Goal: Check status

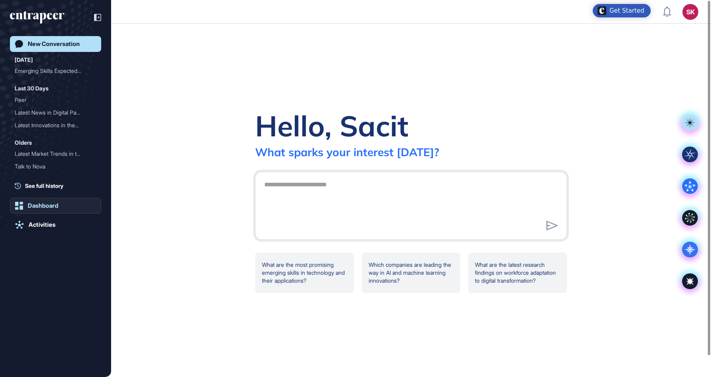
click at [29, 204] on div "Dashboard" at bounding box center [43, 205] width 31 height 7
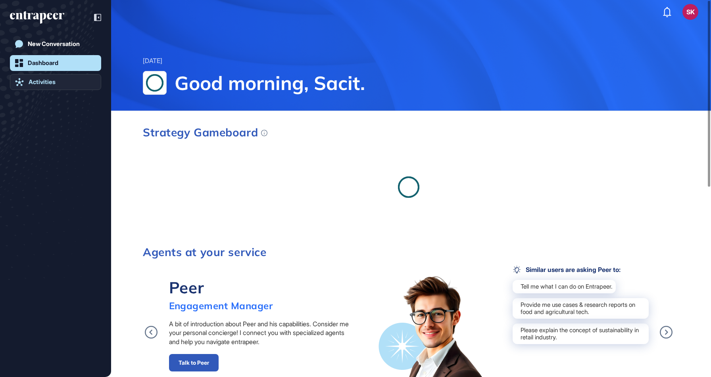
click at [49, 85] on div "Activities" at bounding box center [42, 82] width 27 height 7
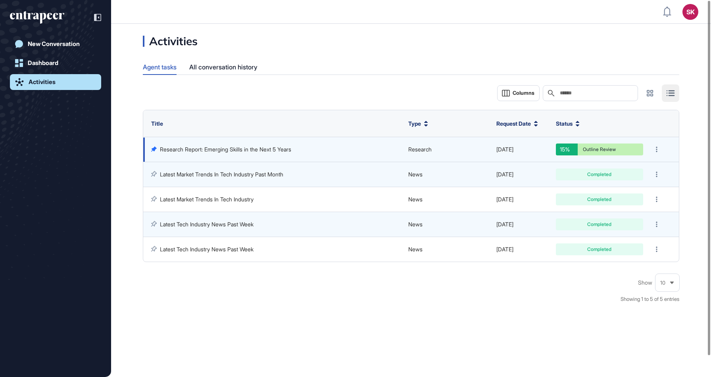
click at [587, 150] on div "Outline Review" at bounding box center [599, 149] width 75 height 5
click at [656, 149] on icon at bounding box center [657, 150] width 2 height 6
click at [189, 150] on link "Research Report: Emerging Skills in the Next 5 Years" at bounding box center [225, 149] width 131 height 7
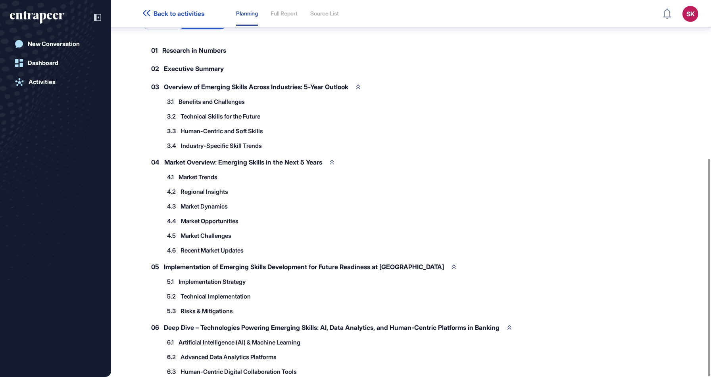
scroll to position [275, 0]
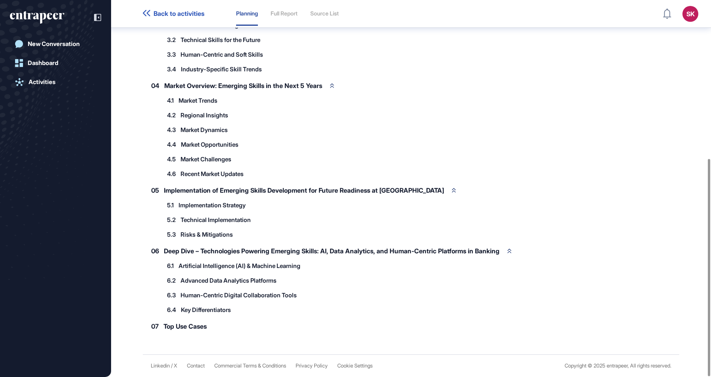
click at [206, 319] on div "07 Top Use Cases" at bounding box center [183, 326] width 80 height 17
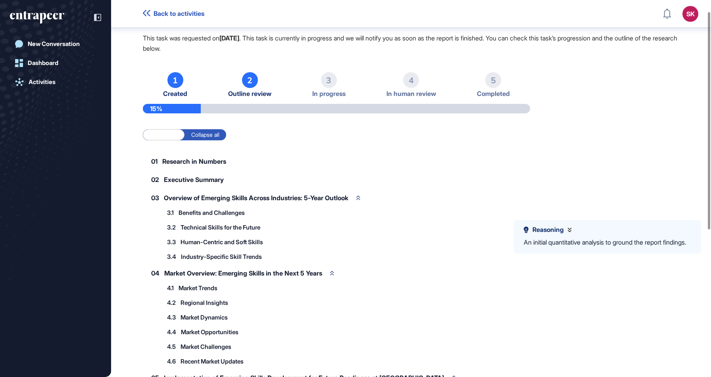
scroll to position [0, 0]
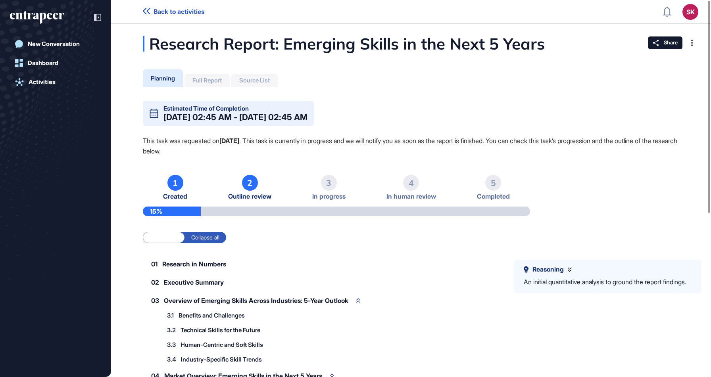
click at [247, 180] on div "2" at bounding box center [250, 183] width 16 height 16
drag, startPoint x: 248, startPoint y: 130, endPoint x: 341, endPoint y: 153, distance: 95.6
click at [341, 153] on div "Estimated Time of Completion [DATE] 02:45 AM - [DATE] 02:45 AM This task was re…" at bounding box center [411, 367] width 537 height 533
click at [341, 153] on p "This task was requested on [DATE] . This task is currently in progress and we w…" at bounding box center [411, 146] width 537 height 21
click at [198, 258] on div "01 Research in Numbers" at bounding box center [193, 264] width 100 height 17
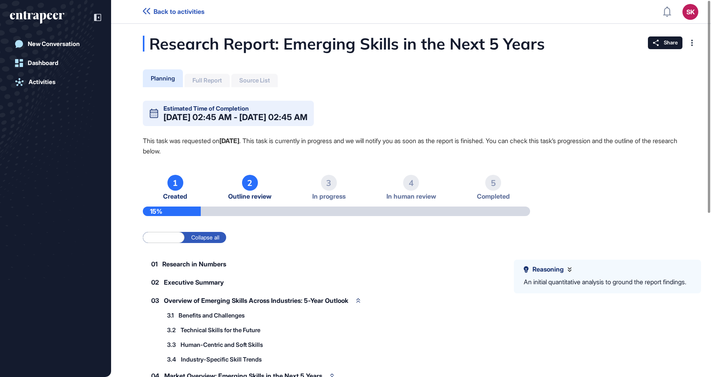
click at [201, 262] on span "Research in Numbers" at bounding box center [194, 264] width 64 height 6
click at [182, 238] on label "Expand all" at bounding box center [164, 237] width 42 height 11
click at [193, 238] on label "Collapse all" at bounding box center [206, 237] width 42 height 11
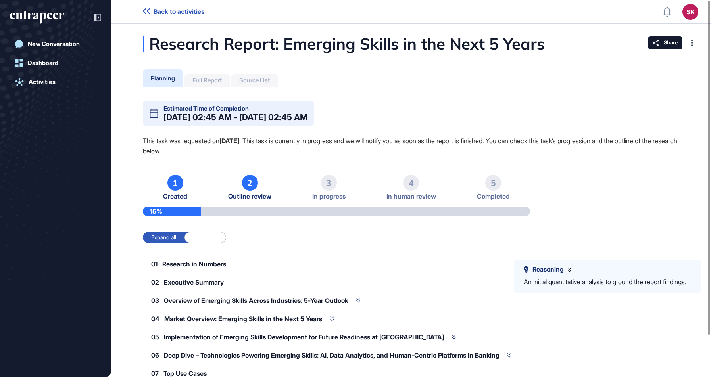
click at [163, 239] on label "Expand all" at bounding box center [164, 237] width 42 height 11
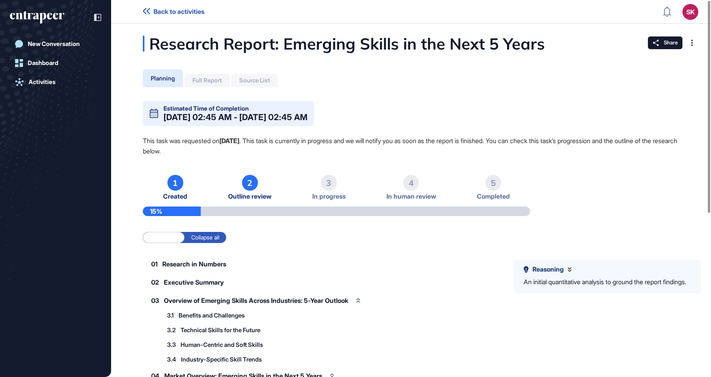
click at [569, 269] on icon at bounding box center [570, 269] width 4 height 5
drag, startPoint x: 178, startPoint y: 120, endPoint x: 330, endPoint y: 117, distance: 152.0
click at [308, 117] on div "[DATE] 02:45 AM - [DATE] 02:45 AM" at bounding box center [236, 117] width 144 height 8
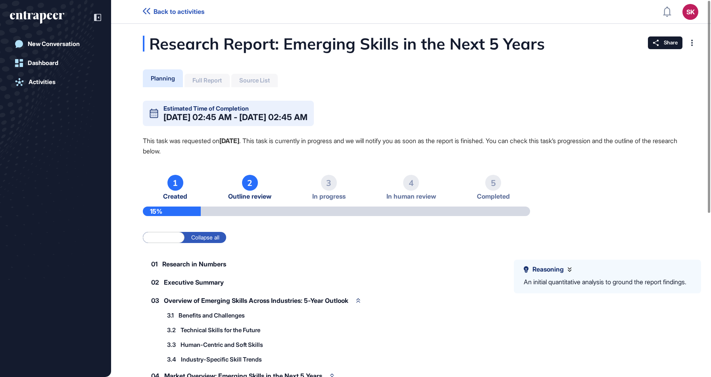
click at [212, 77] on div "Full Report" at bounding box center [206, 80] width 29 height 7
click at [277, 78] on div "Source List" at bounding box center [254, 80] width 46 height 13
click at [694, 46] on div at bounding box center [692, 43] width 13 height 13
click at [519, 81] on div "Research Report: Emerging Skills in the Next 5 Years Planning Full Report Sourc…" at bounding box center [411, 335] width 600 height 598
